Goal: Task Accomplishment & Management: Use online tool/utility

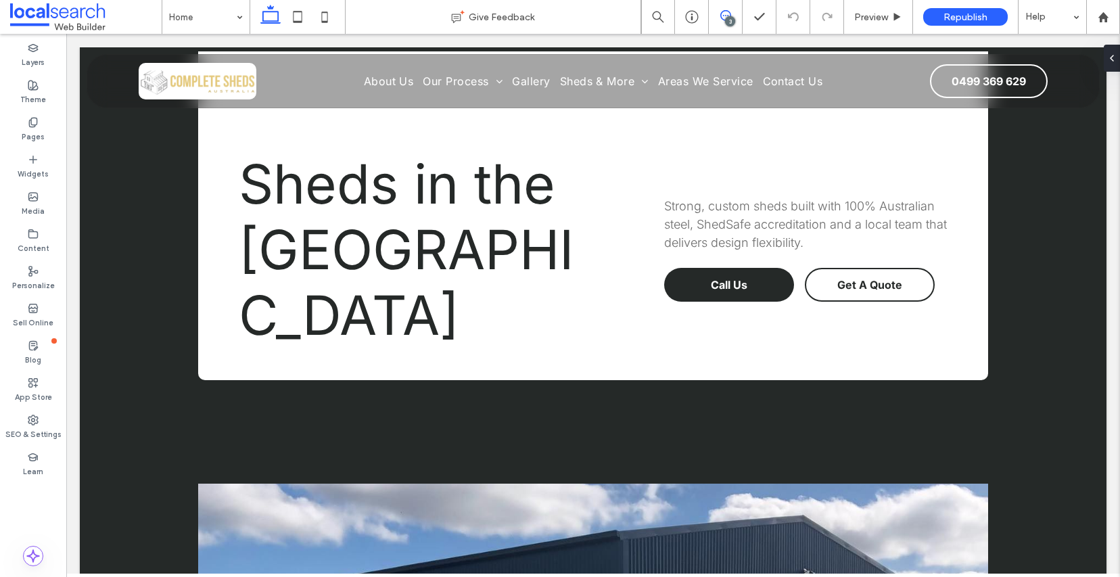
click at [727, 11] on icon at bounding box center [725, 15] width 11 height 11
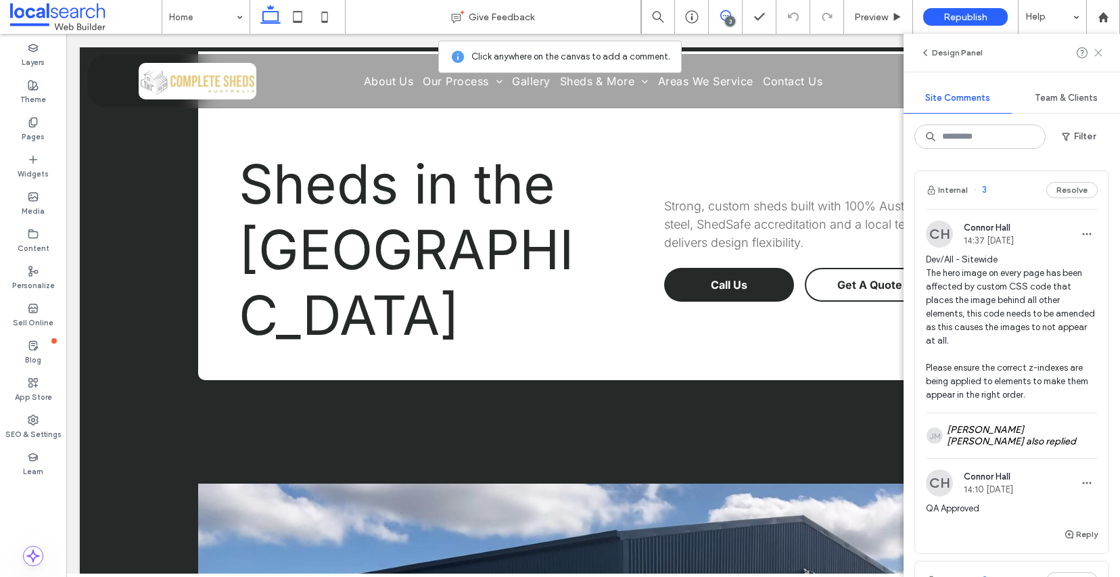
click at [1099, 53] on use at bounding box center [1098, 52] width 6 height 6
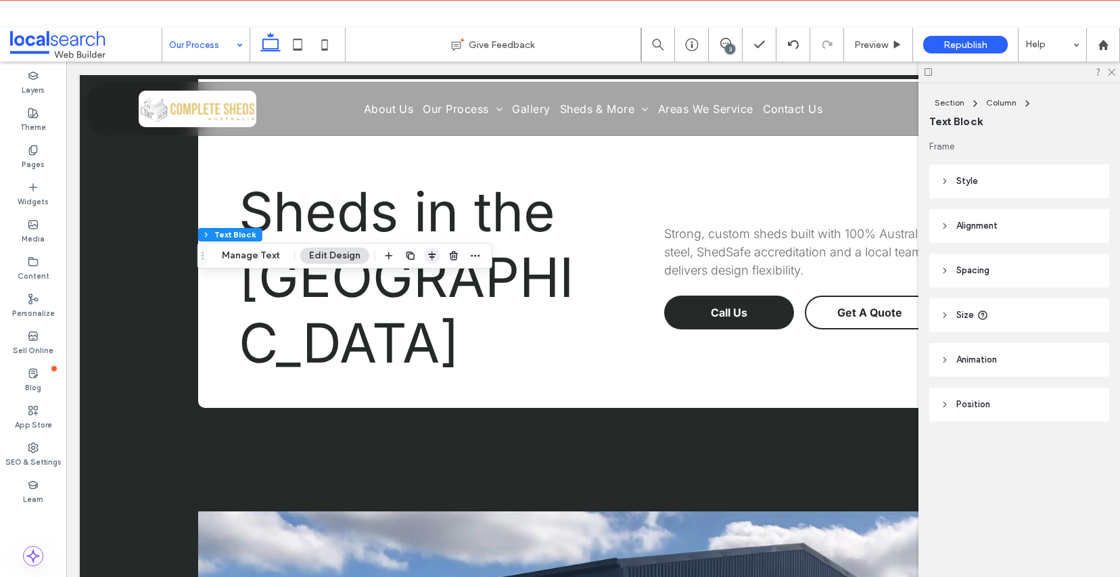
click at [430, 257] on use "button" at bounding box center [431, 255] width 7 height 9
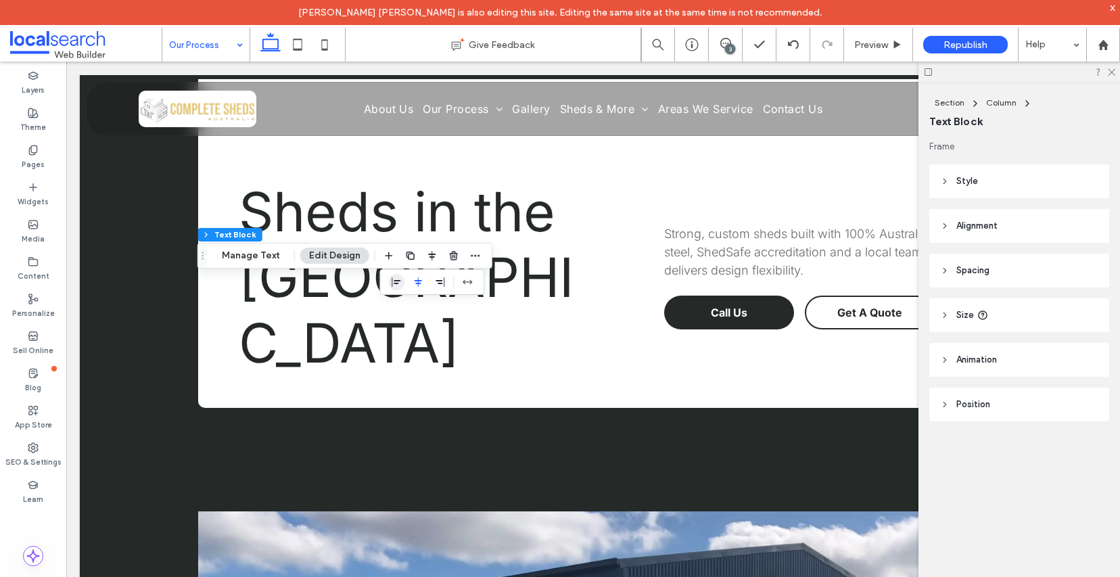
click at [392, 281] on use "flex-start" at bounding box center [396, 281] width 9 height 9
click at [1111, 72] on use at bounding box center [1111, 72] width 7 height 7
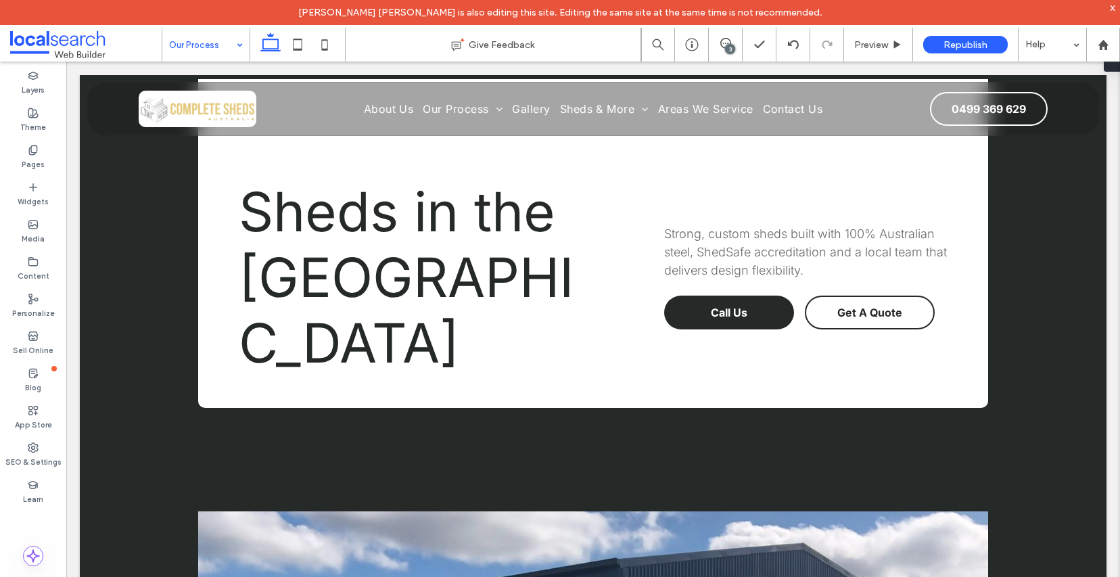
type input "**"
type input "****"
click at [334, 252] on button "Edit Design" at bounding box center [334, 256] width 69 height 16
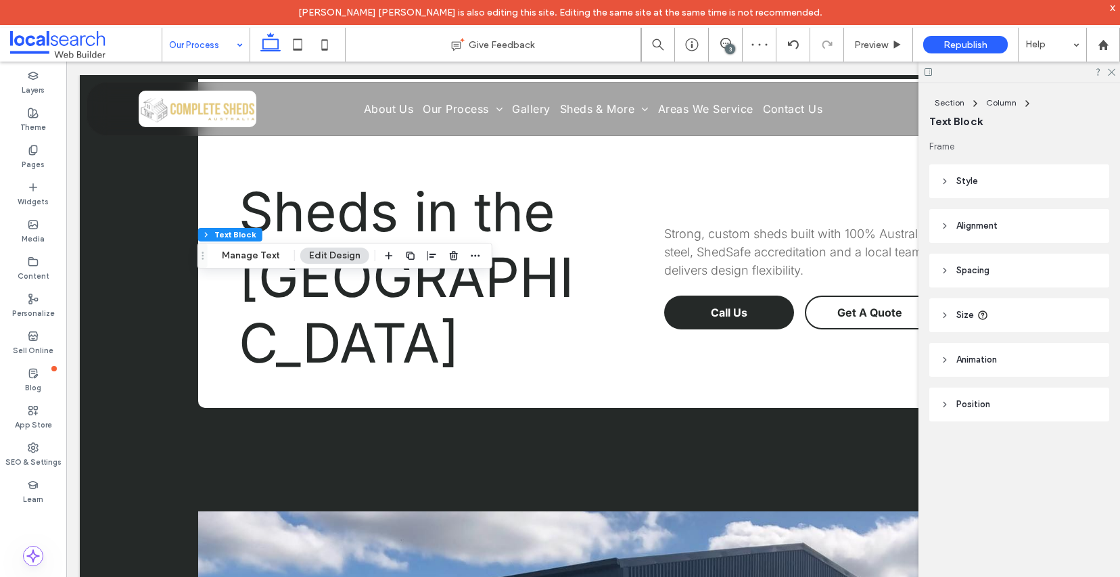
click at [947, 269] on icon at bounding box center [944, 270] width 9 height 9
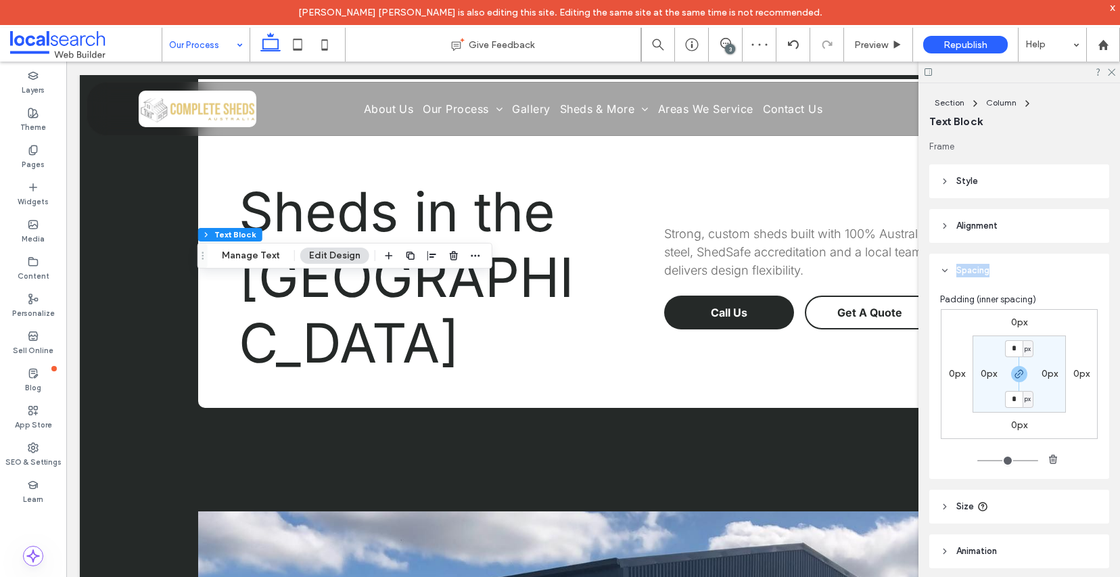
type textarea "*******"
click at [946, 269] on icon at bounding box center [944, 270] width 9 height 9
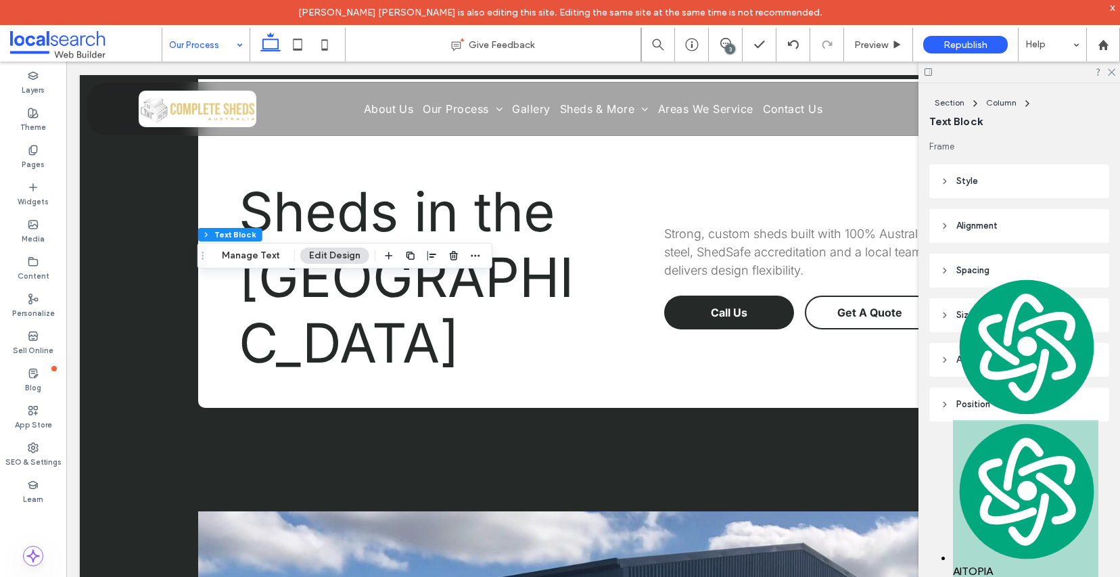
click at [946, 269] on icon at bounding box center [944, 270] width 9 height 9
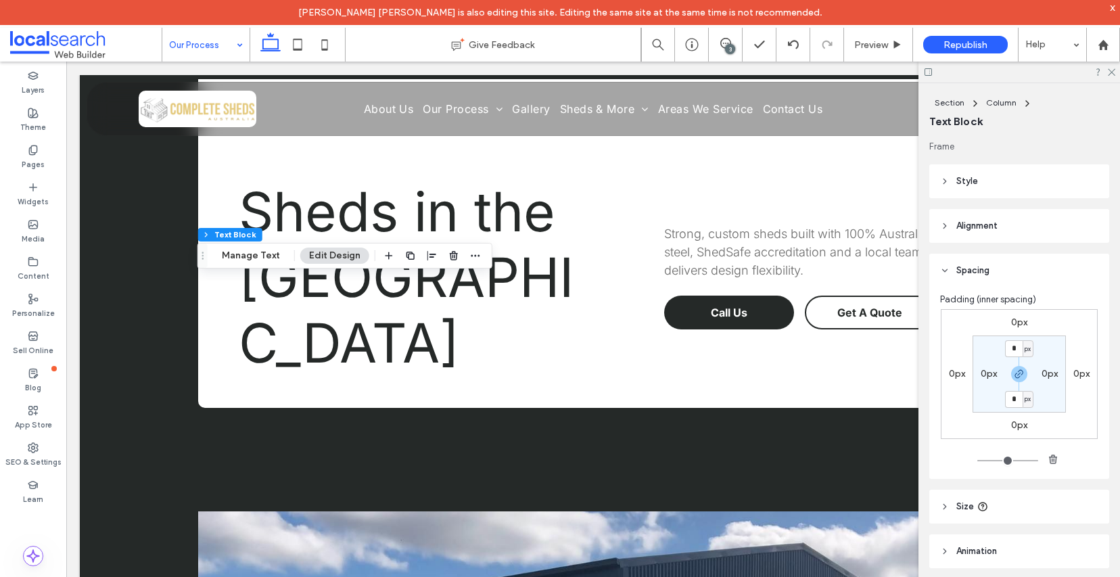
click at [952, 375] on label "0px" at bounding box center [957, 373] width 16 height 11
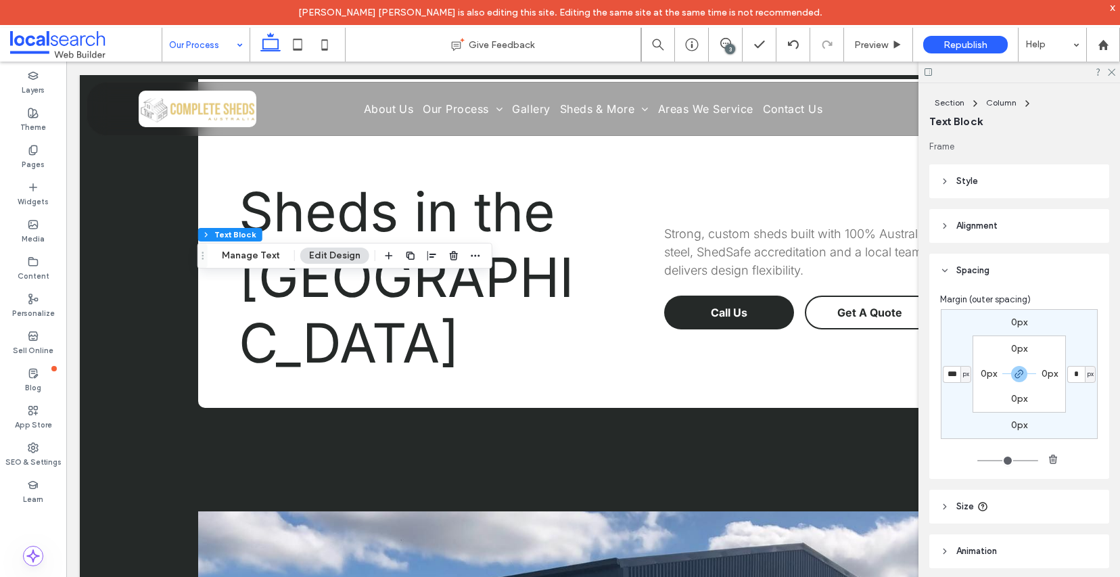
type input "***"
type input "*"
type input "***"
click at [944, 216] on header "Alignment" at bounding box center [1019, 226] width 180 height 34
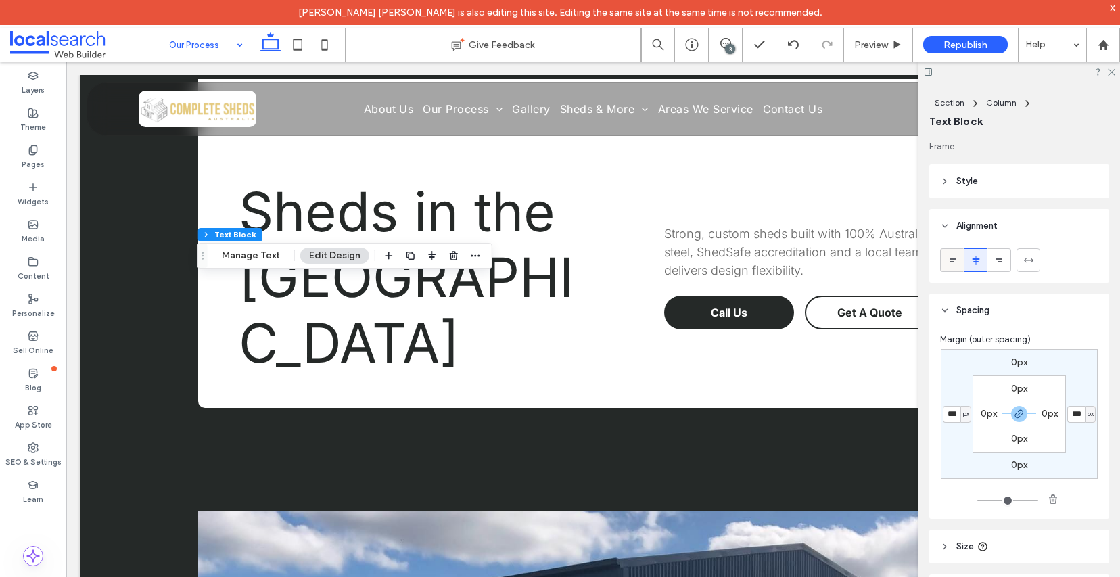
click at [956, 262] on icon at bounding box center [952, 260] width 11 height 11
type input "*"
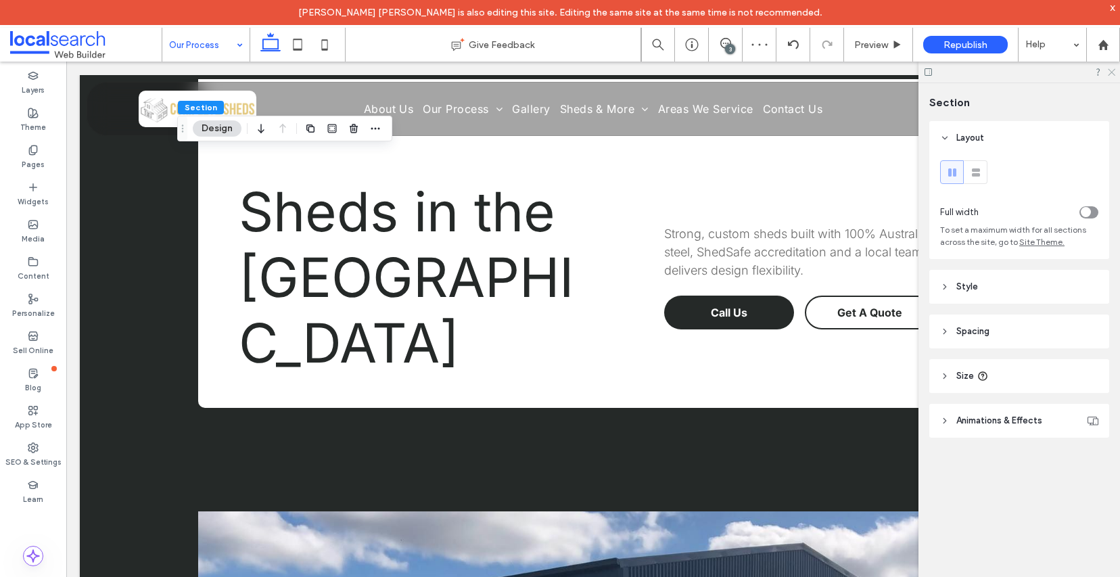
click at [1114, 74] on icon at bounding box center [1110, 71] width 9 height 9
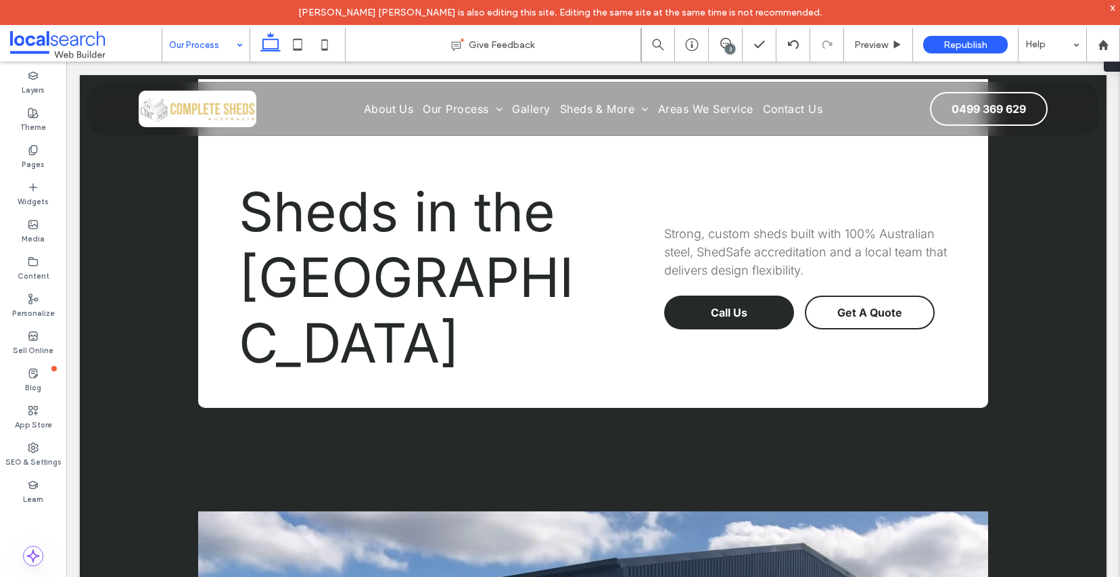
scroll to position [69, 0]
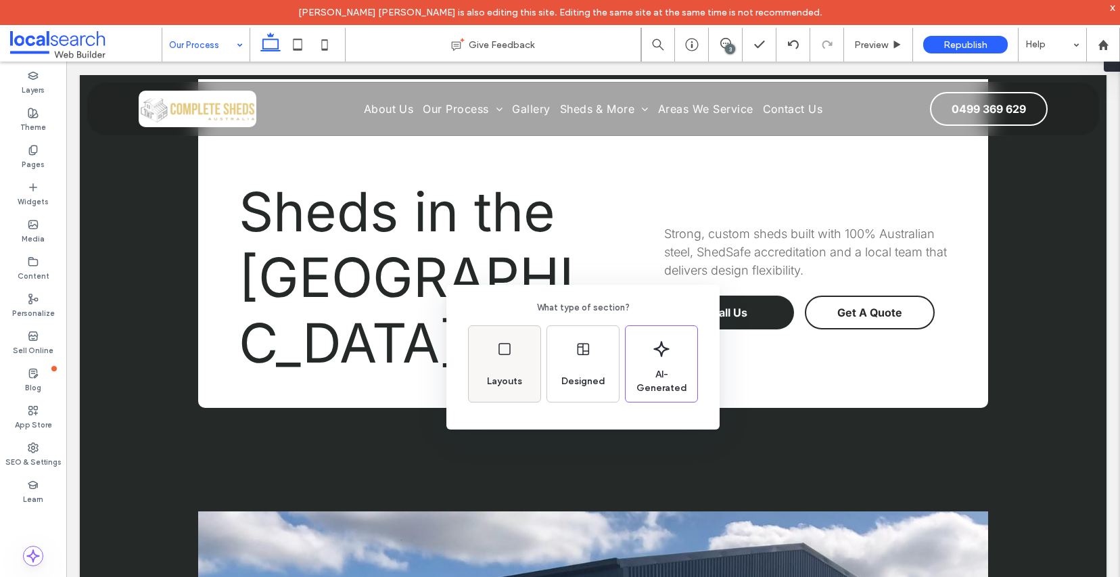
click at [511, 354] on icon at bounding box center [504, 349] width 16 height 16
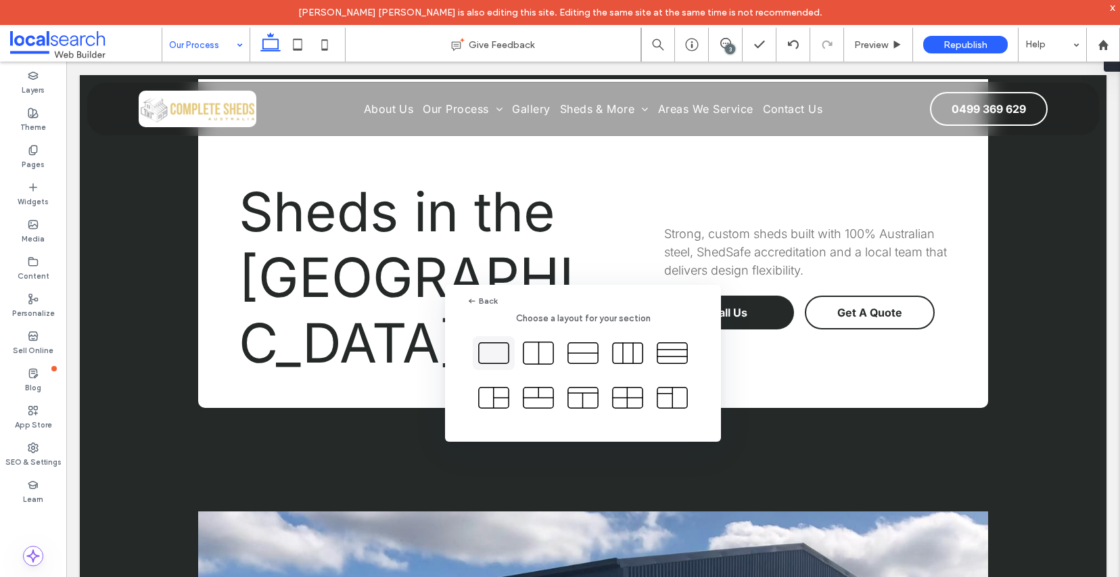
click at [507, 353] on icon at bounding box center [494, 353] width 34 height 34
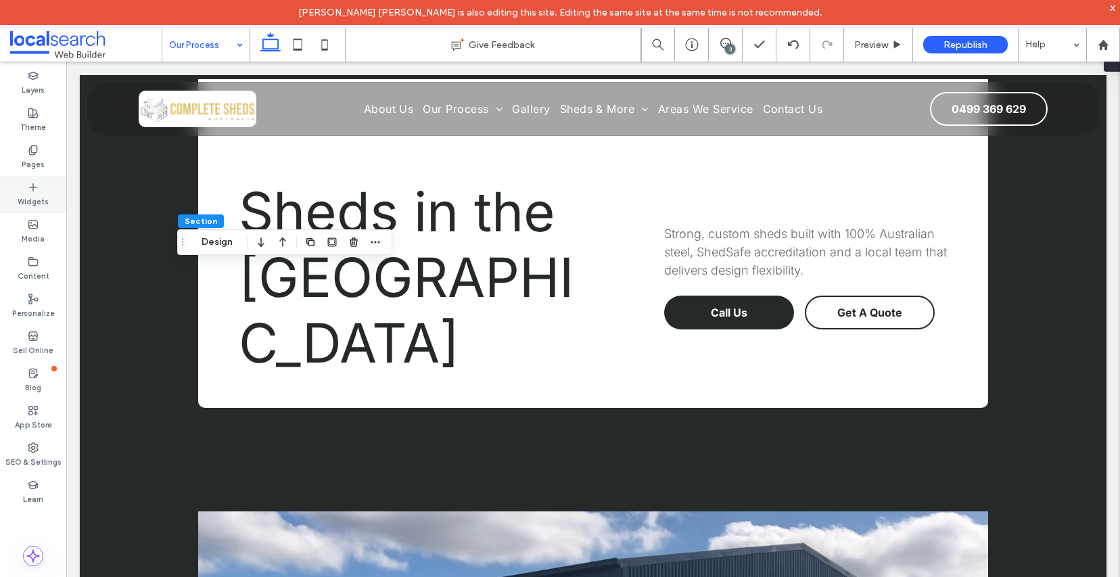
click at [30, 190] on icon at bounding box center [33, 187] width 11 height 11
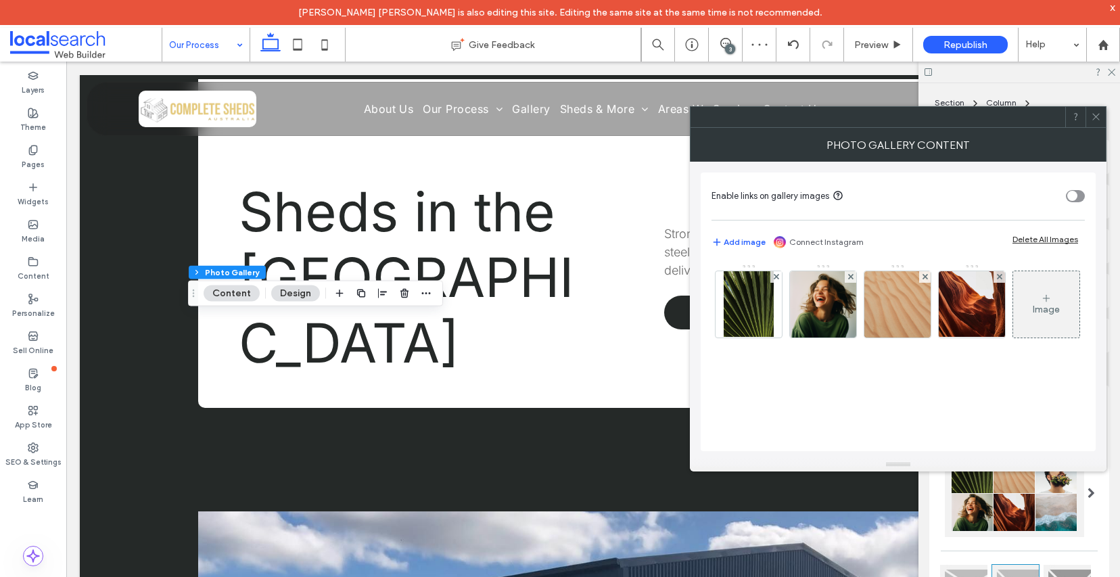
click at [1098, 118] on use at bounding box center [1095, 117] width 7 height 7
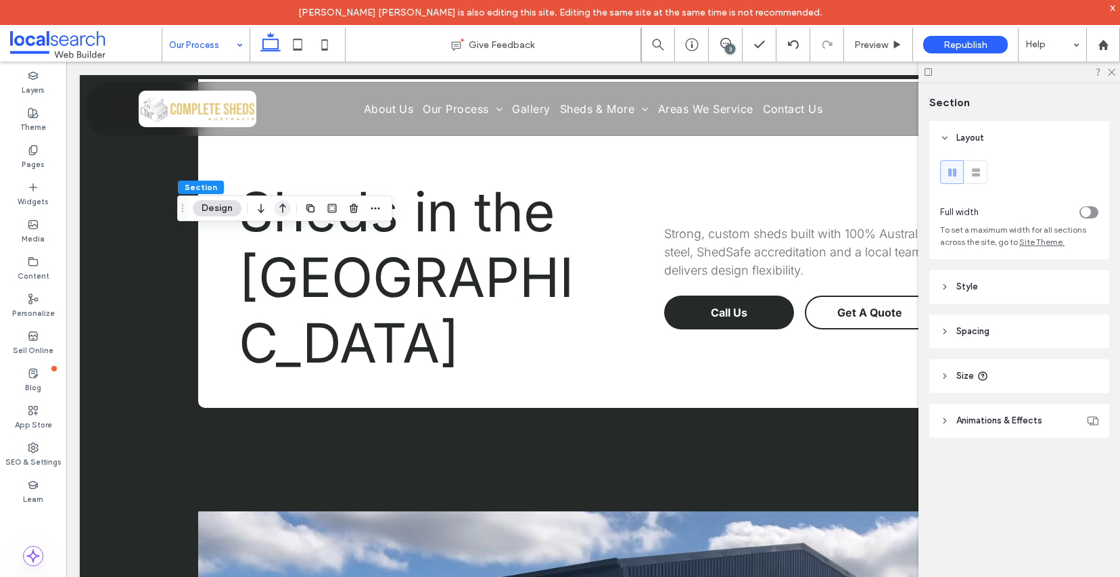
click at [281, 210] on icon "button" at bounding box center [283, 208] width 16 height 24
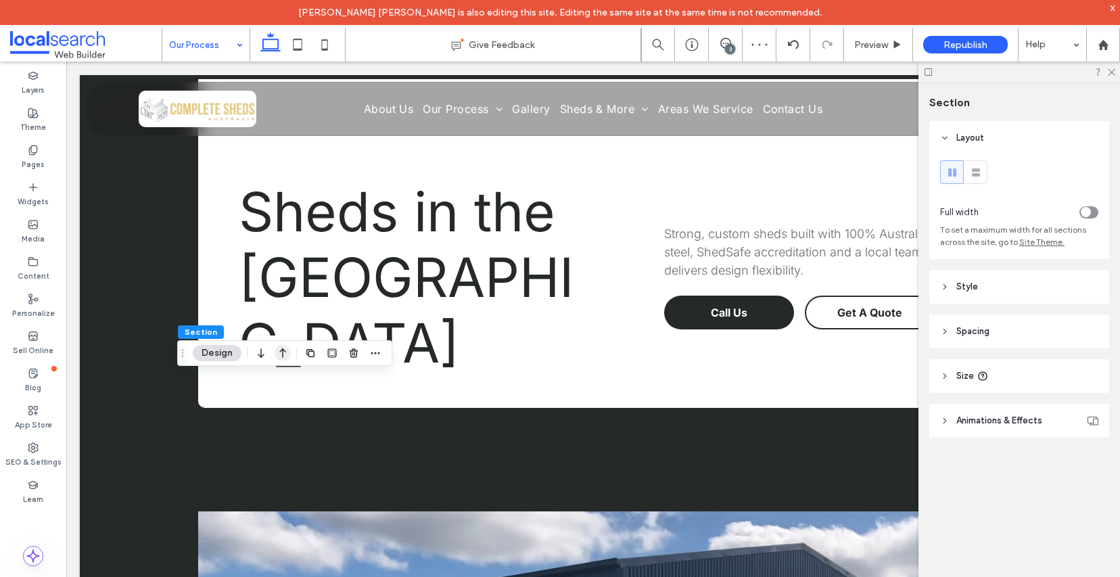
click at [280, 356] on icon "button" at bounding box center [283, 353] width 16 height 24
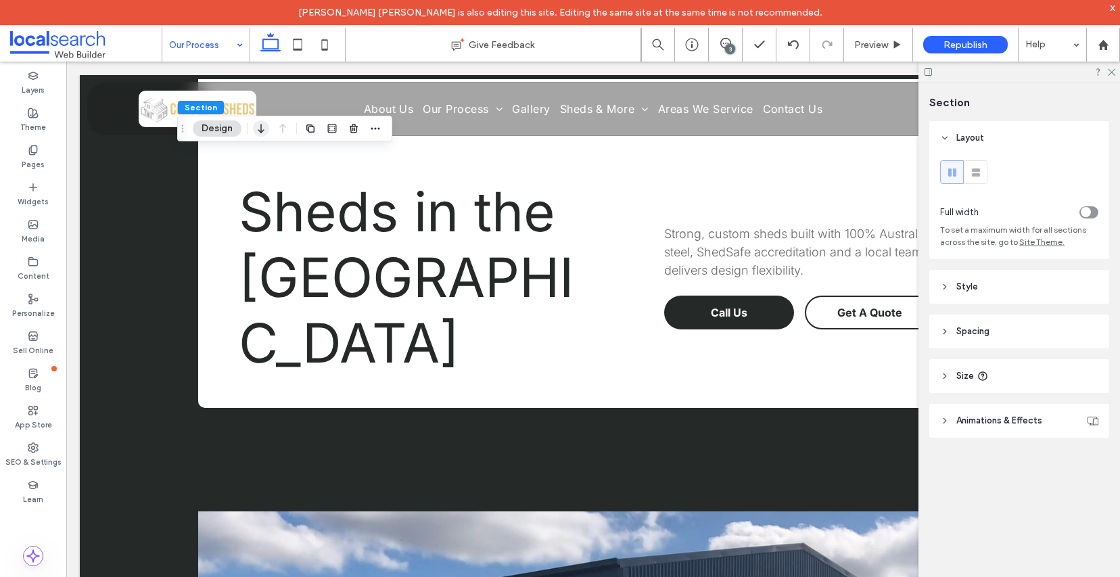
click at [262, 133] on icon "button" at bounding box center [261, 128] width 16 height 24
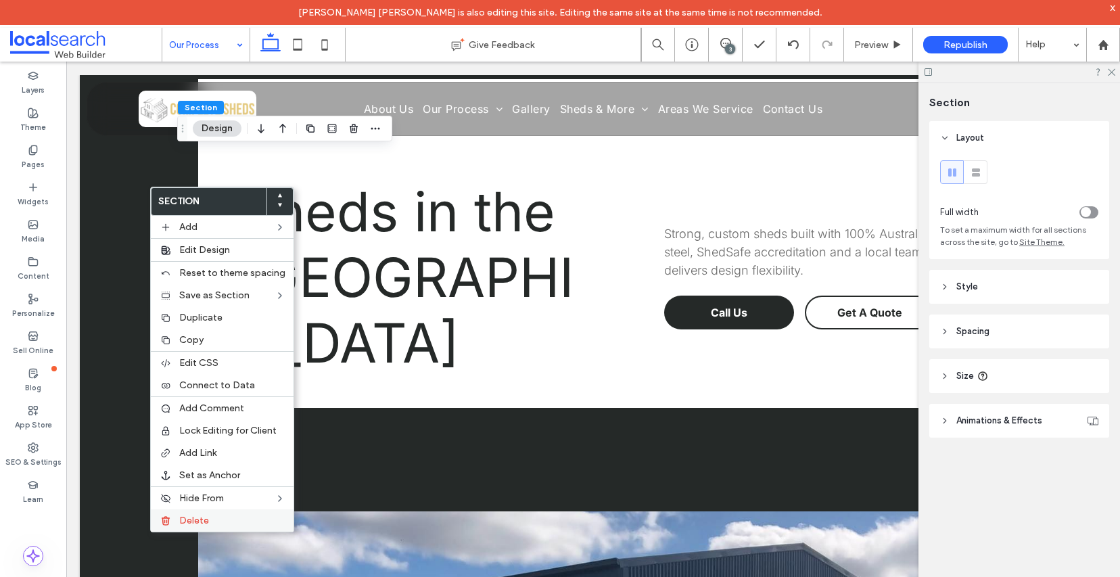
click at [225, 526] on label "Delete" at bounding box center [232, 520] width 106 height 11
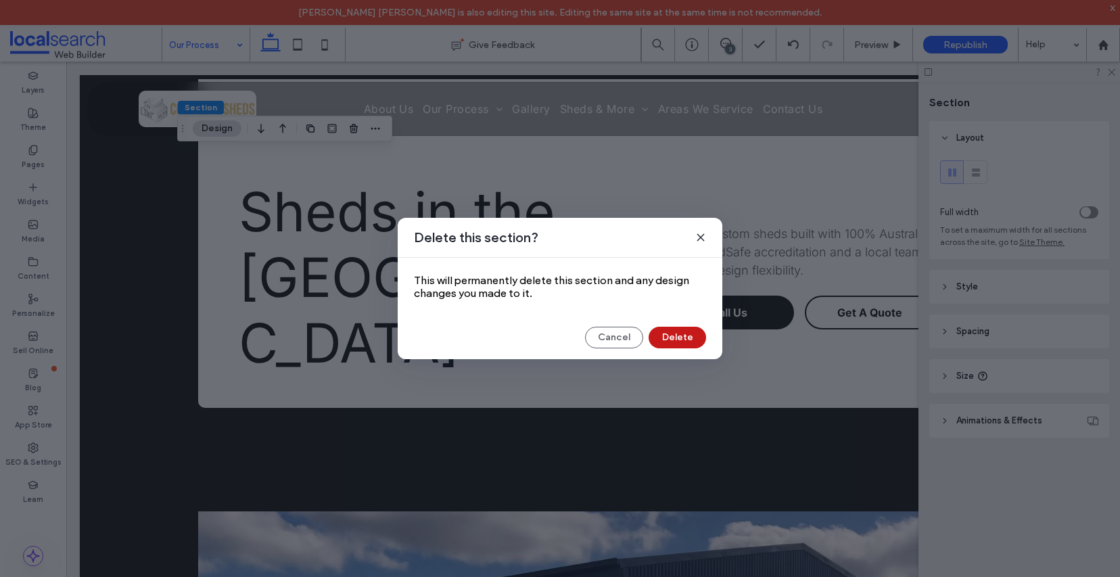
click at [675, 348] on button "Delete" at bounding box center [677, 338] width 57 height 22
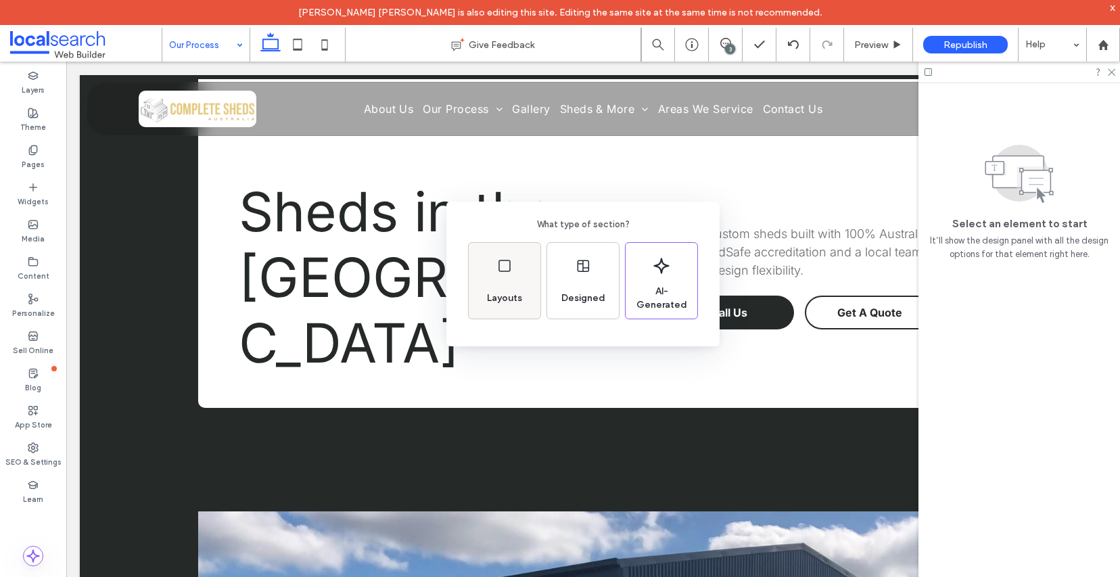
click at [500, 278] on div "Layouts" at bounding box center [505, 281] width 72 height 76
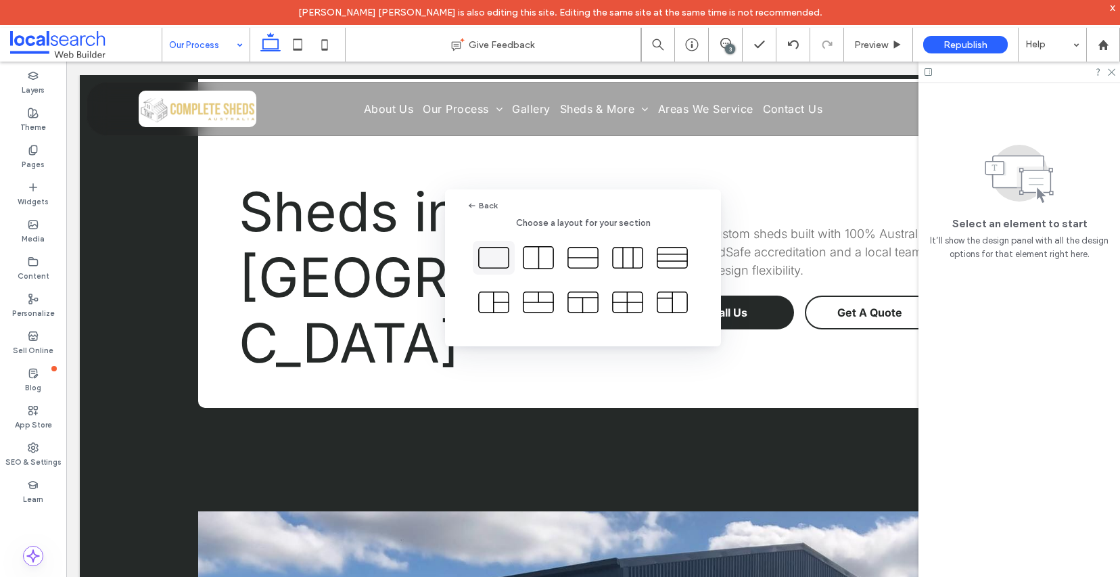
click at [495, 252] on icon at bounding box center [494, 258] width 34 height 34
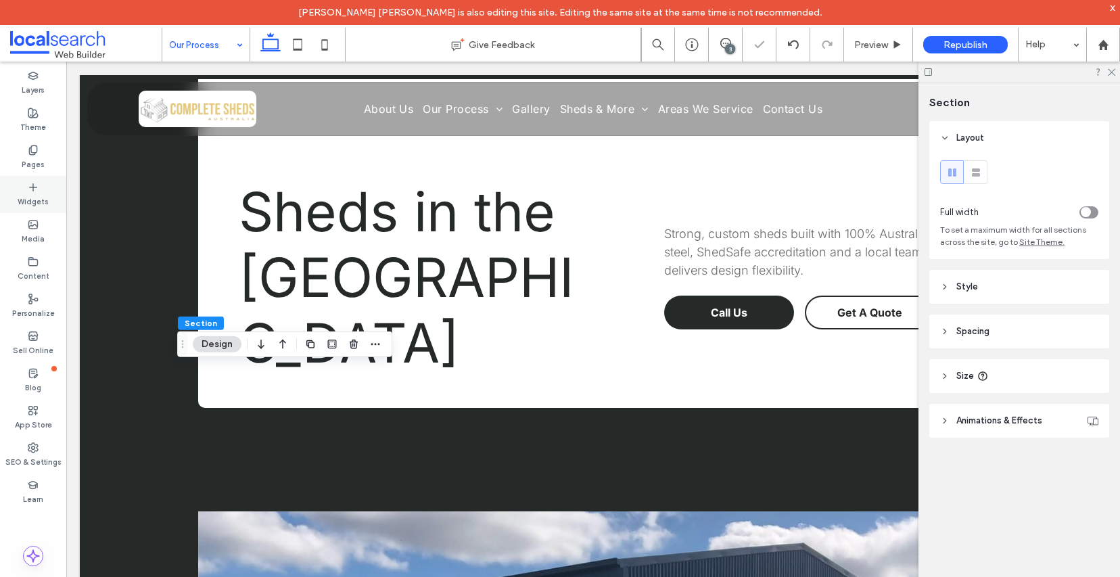
click at [35, 198] on label "Widgets" at bounding box center [33, 200] width 31 height 15
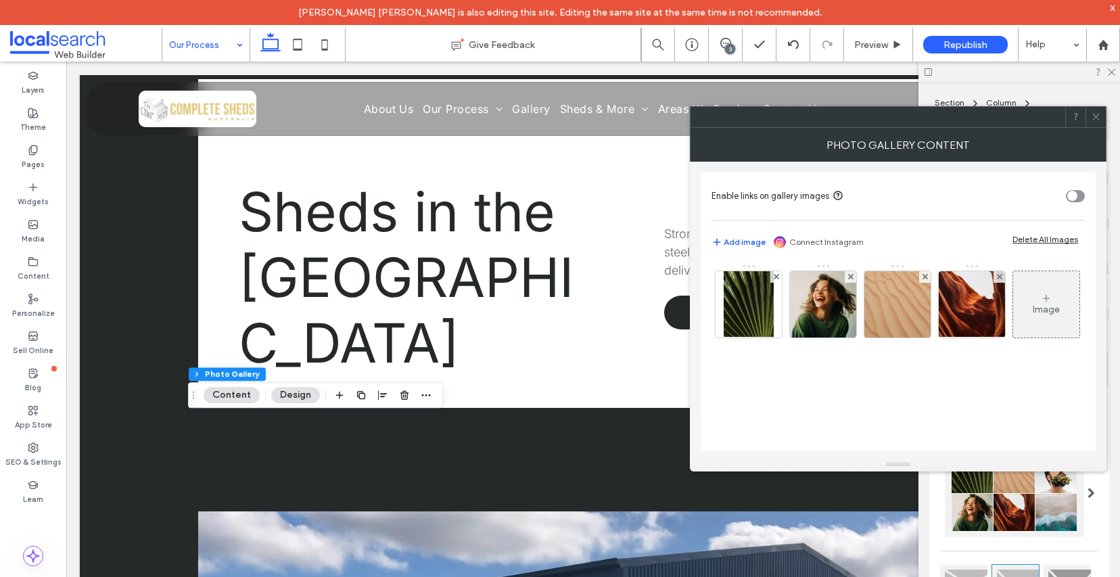
drag, startPoint x: 232, startPoint y: 223, endPoint x: 333, endPoint y: 3, distance: 242.1
